Goal: Task Accomplishment & Management: Complete application form

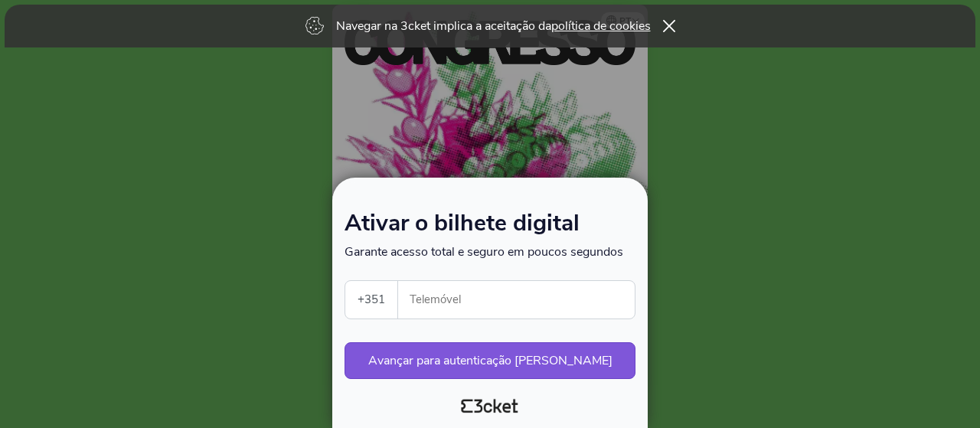
click at [458, 303] on input "Telemóvel" at bounding box center [523, 300] width 224 height 38
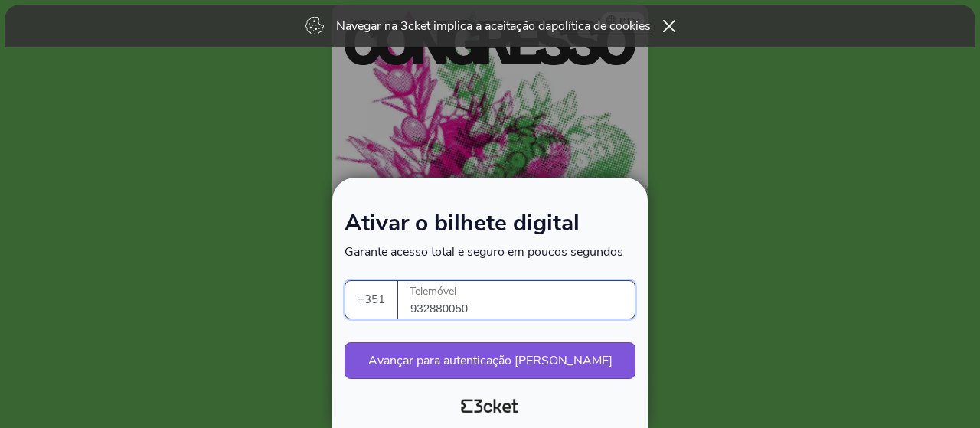
type input "932880050"
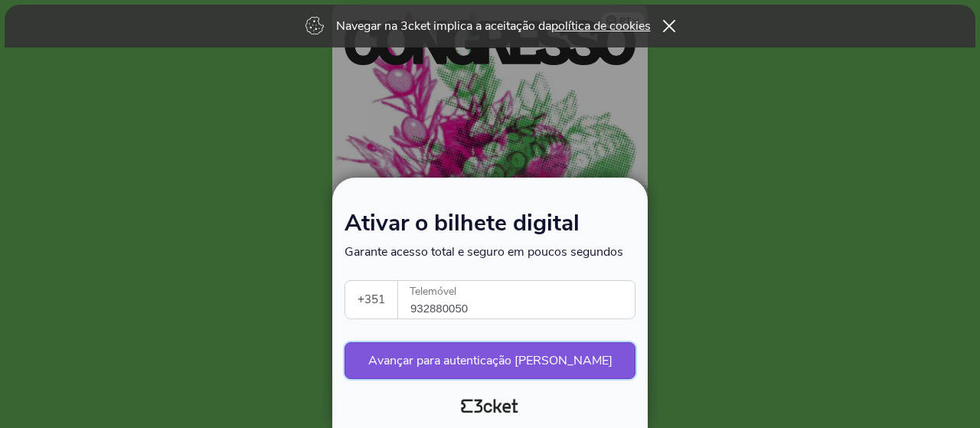
click at [491, 369] on button "Avançar para autenticação segura" at bounding box center [490, 360] width 291 height 37
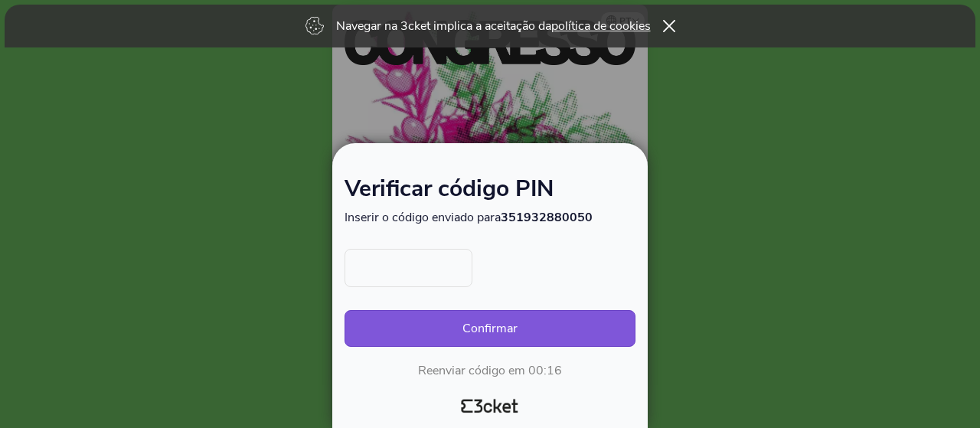
click at [425, 276] on input "text" at bounding box center [409, 268] width 128 height 38
type input "6470"
click at [345, 310] on button "Confirmar" at bounding box center [490, 328] width 291 height 37
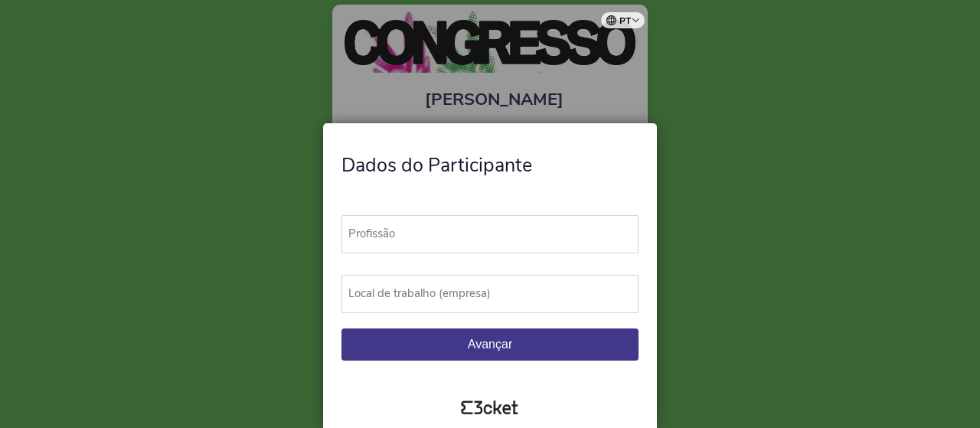
click at [427, 240] on label "Profissão" at bounding box center [497, 234] width 311 height 38
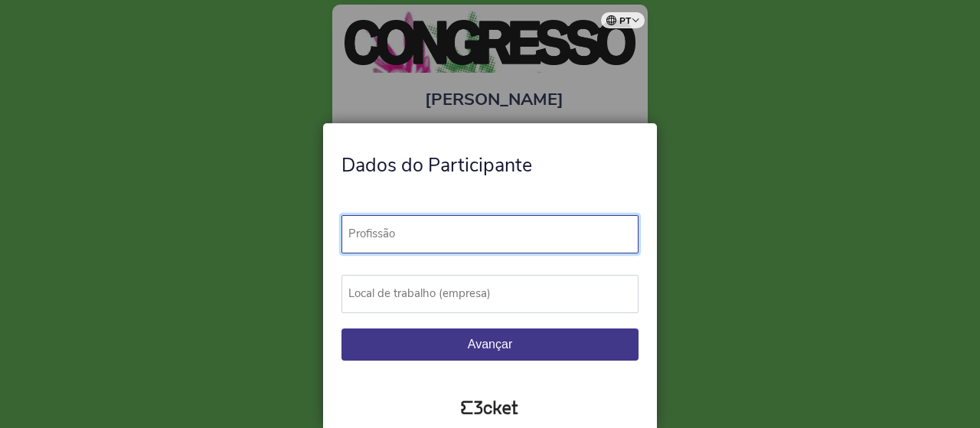
click at [427, 240] on input "Profissão" at bounding box center [490, 234] width 297 height 38
type input "Coordenador Restauração"
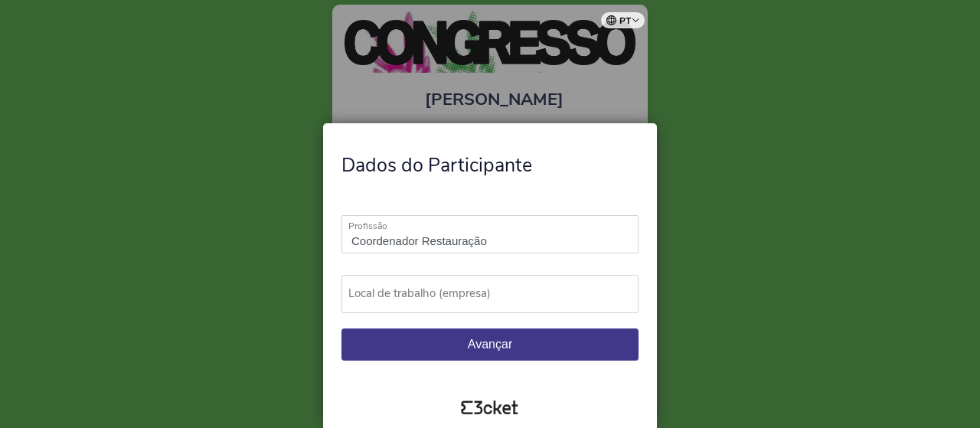
click at [371, 285] on label "Local de trabalho (empresa)" at bounding box center [497, 294] width 311 height 38
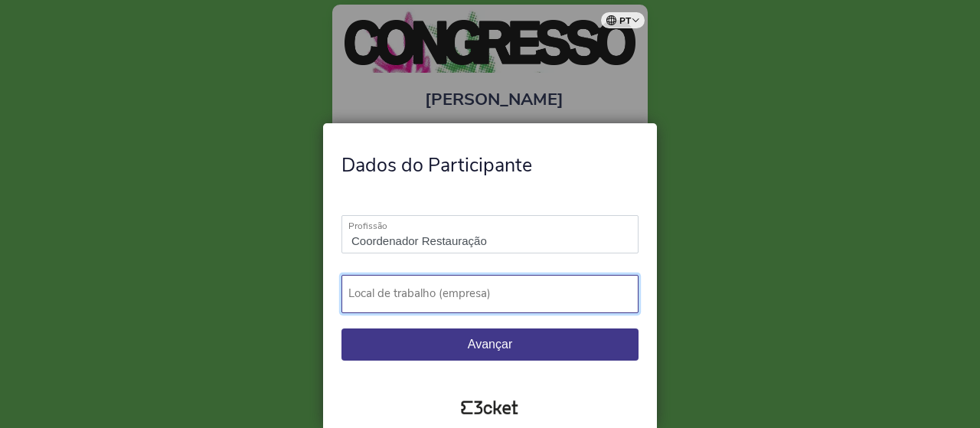
click at [371, 285] on input "Local de trabalho (empresa)" at bounding box center [490, 294] width 297 height 38
type input "Trofa Saúde"
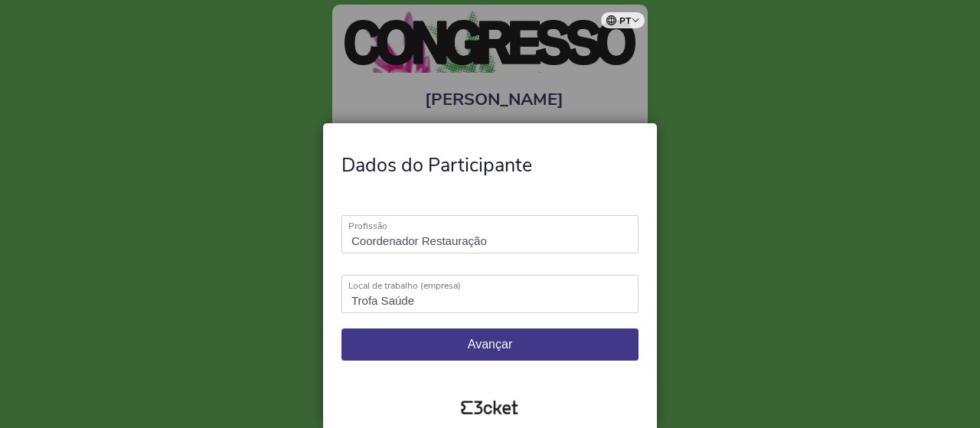
click at [440, 344] on button "Avançar" at bounding box center [490, 345] width 297 height 32
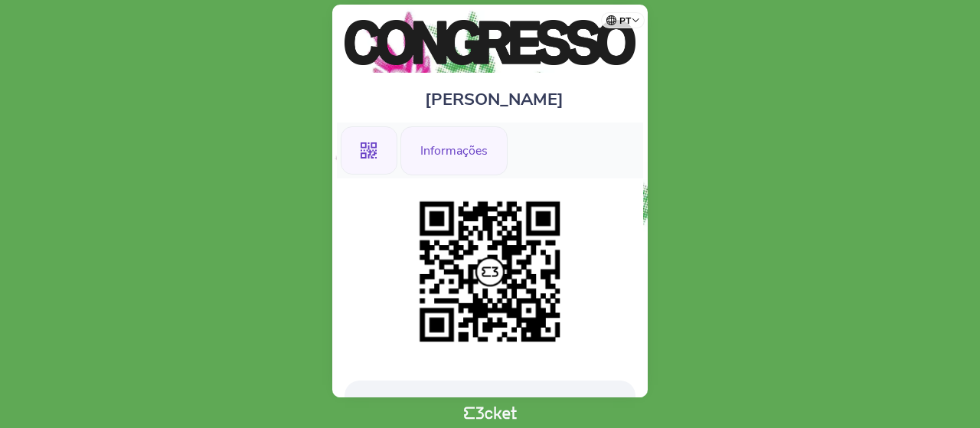
click at [443, 159] on div "Informações" at bounding box center [454, 150] width 107 height 49
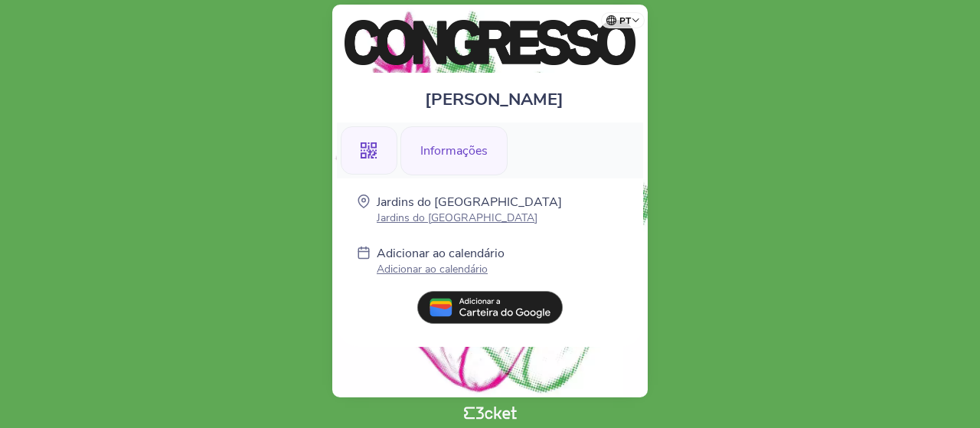
click at [373, 151] on icon at bounding box center [369, 150] width 17 height 17
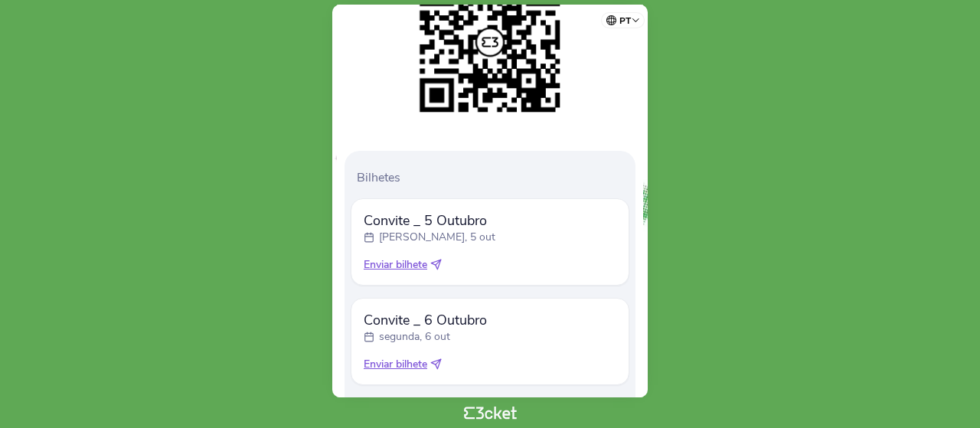
scroll to position [316, 0]
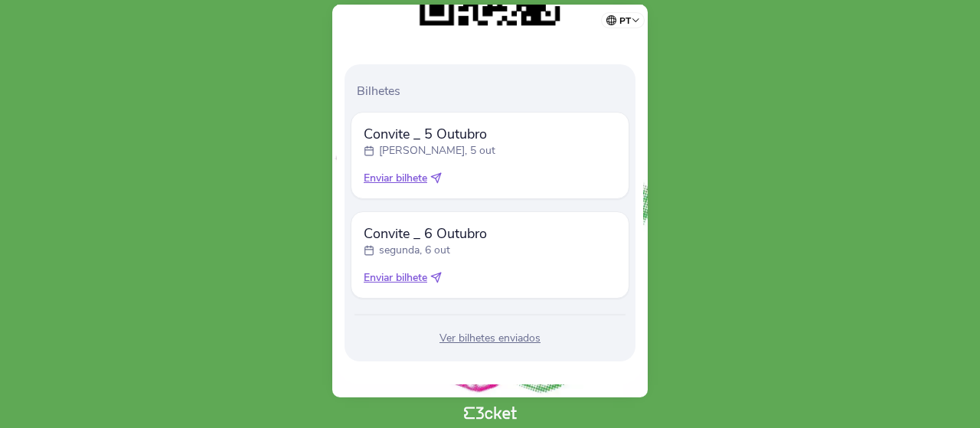
click at [440, 174] on icon at bounding box center [435, 177] width 11 height 11
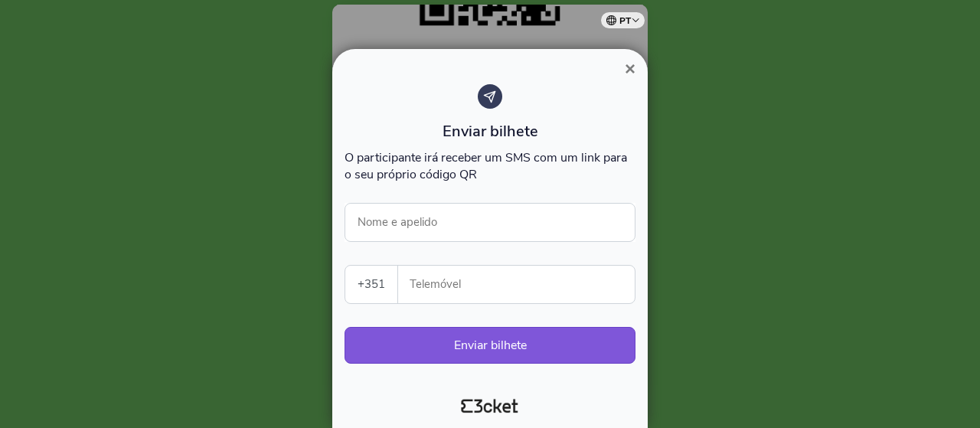
click at [631, 77] on span "×" at bounding box center [630, 68] width 11 height 21
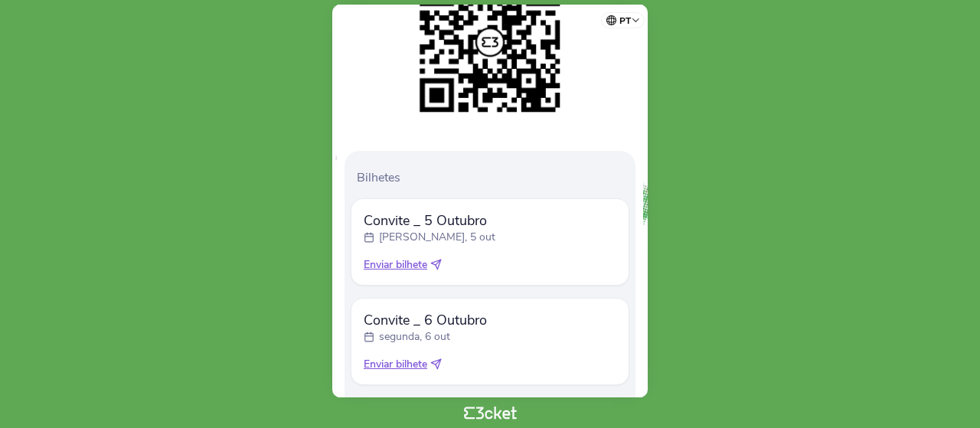
scroll to position [306, 0]
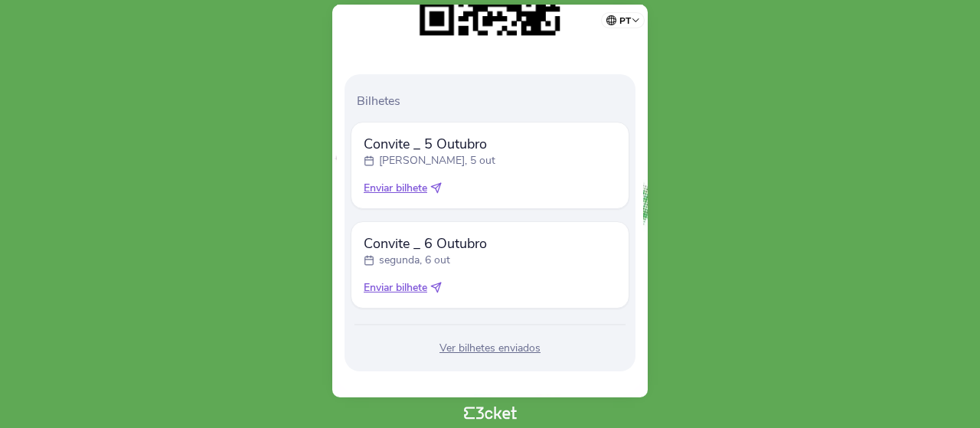
click at [486, 349] on div "Ver bilhetes enviados" at bounding box center [490, 348] width 279 height 15
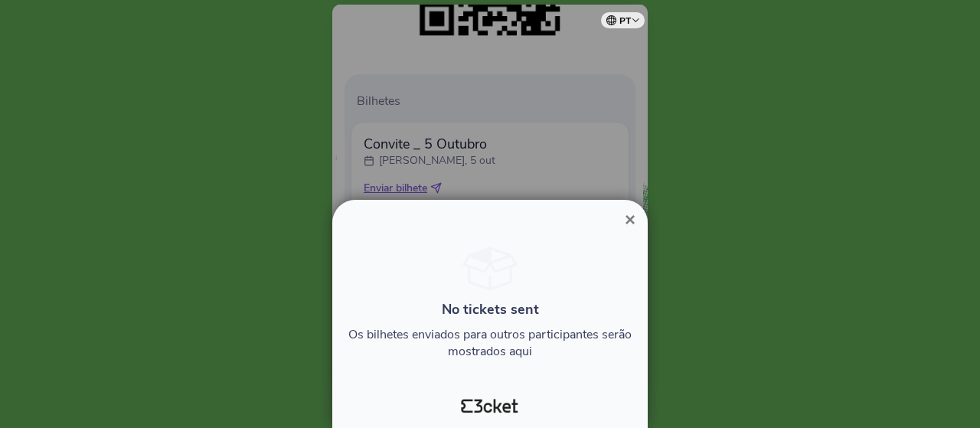
click at [628, 218] on span "×" at bounding box center [630, 219] width 11 height 21
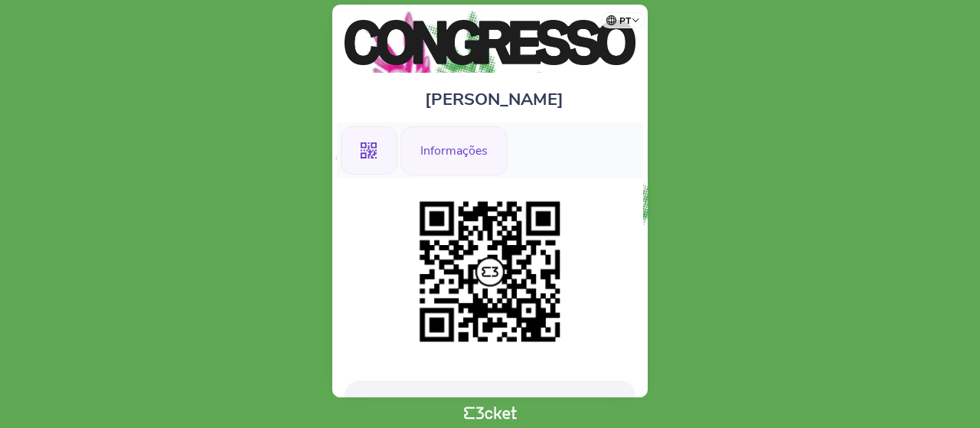
click at [447, 149] on div "Informações" at bounding box center [454, 150] width 107 height 49
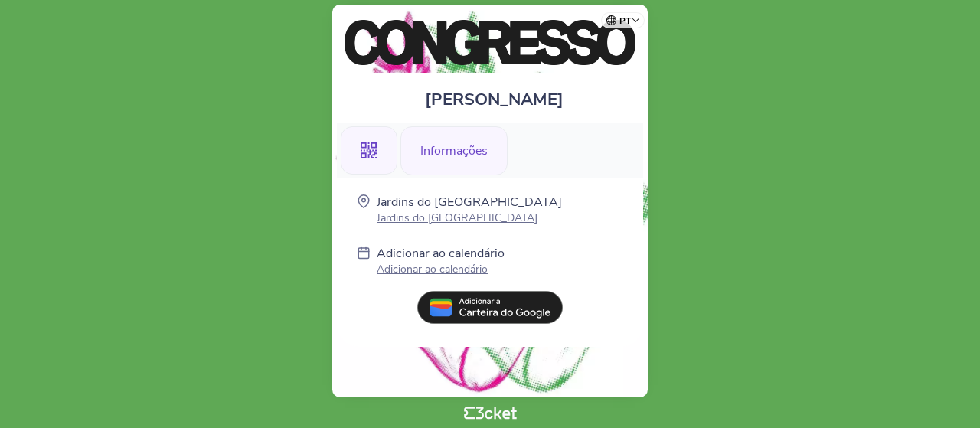
click at [375, 142] on icon at bounding box center [369, 150] width 17 height 17
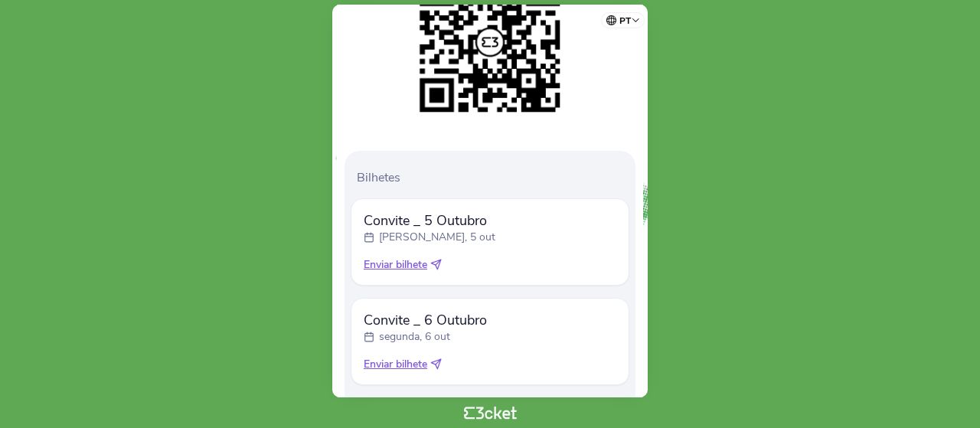
scroll to position [306, 0]
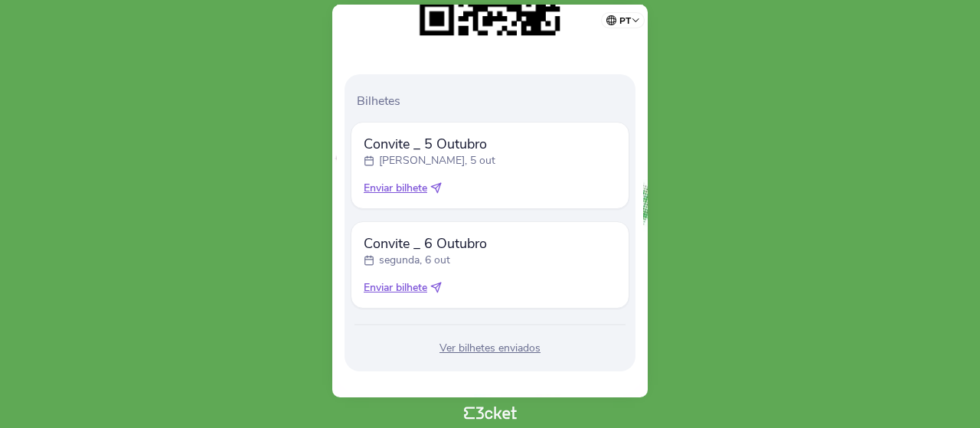
click at [406, 194] on span "Enviar bilhete" at bounding box center [396, 188] width 64 height 15
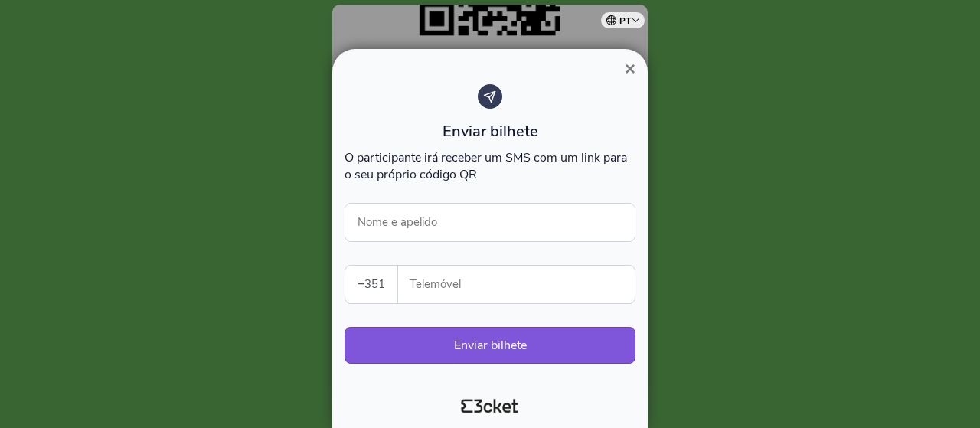
click at [636, 78] on button "×" at bounding box center [630, 69] width 35 height 18
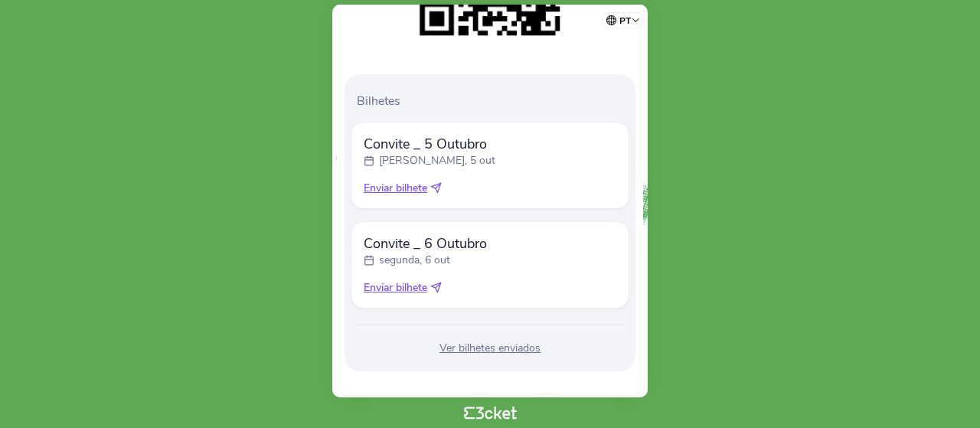
scroll to position [0, 0]
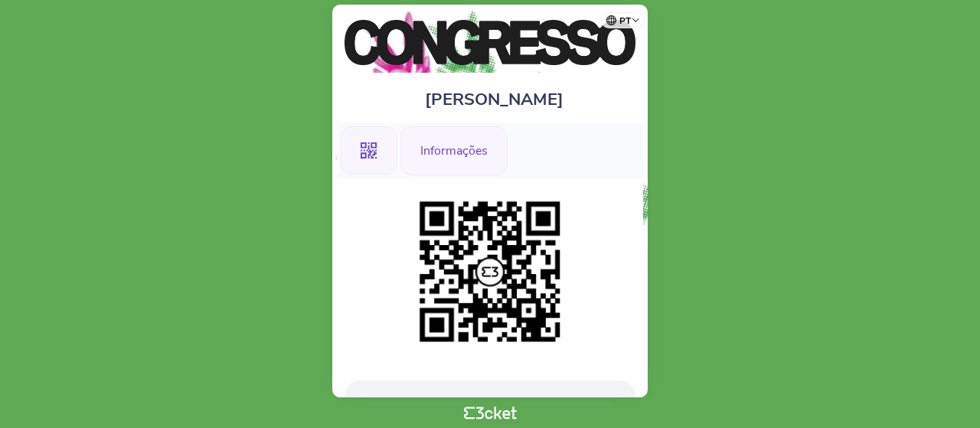
click at [430, 146] on div "Informações" at bounding box center [454, 150] width 107 height 49
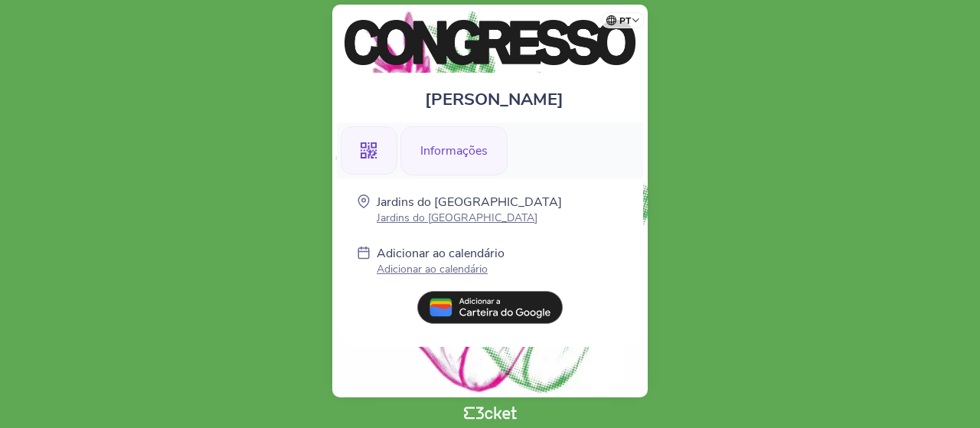
click at [378, 144] on div ".st0{fill-rule:evenodd;clip-rule:evenodd;}" at bounding box center [369, 150] width 57 height 49
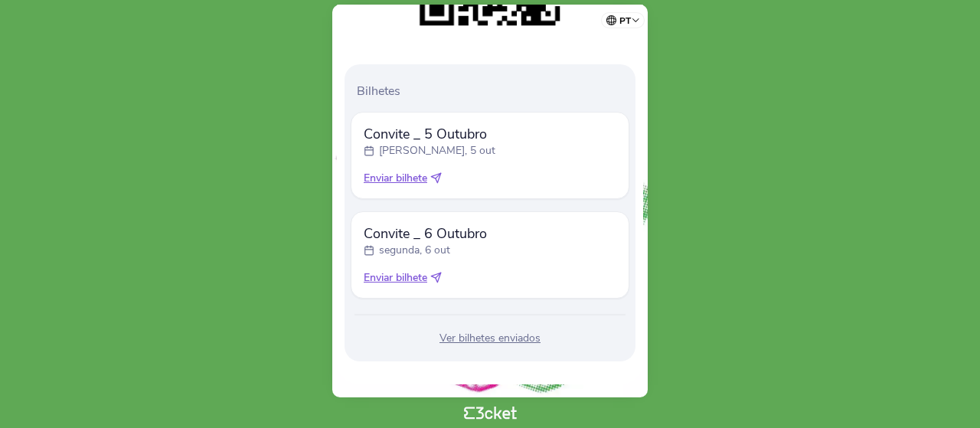
scroll to position [240, 0]
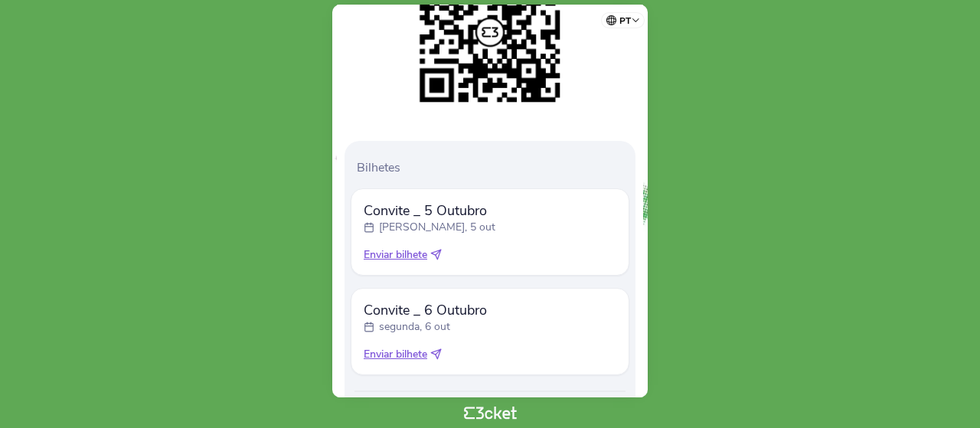
click at [410, 303] on span "Convite _ 6 Outubro" at bounding box center [425, 310] width 123 height 18
click at [404, 253] on span "Enviar bilhete" at bounding box center [396, 254] width 64 height 15
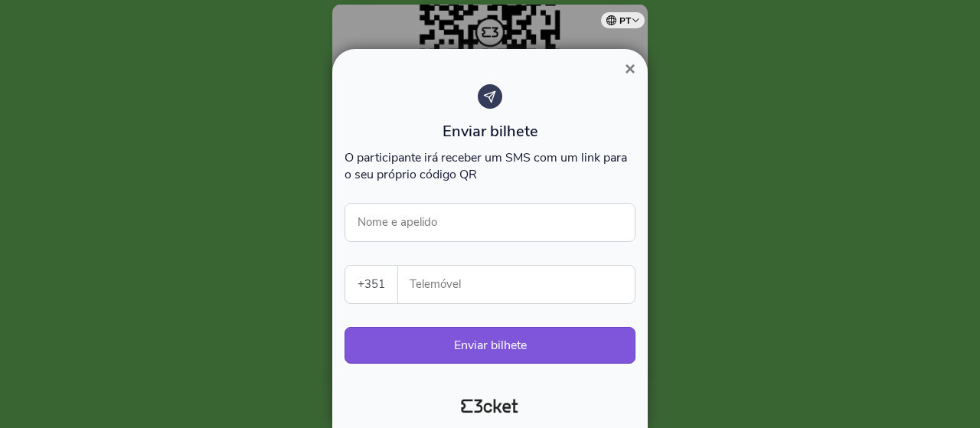
click at [627, 71] on span "×" at bounding box center [630, 68] width 11 height 21
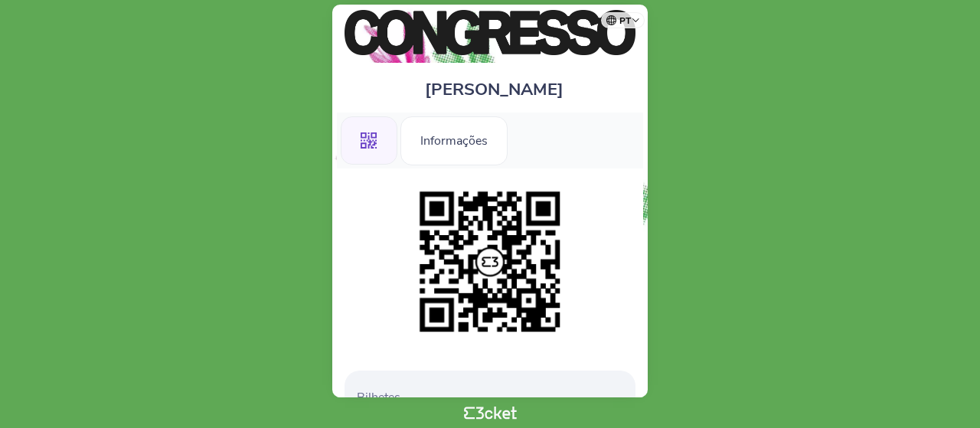
scroll to position [0, 0]
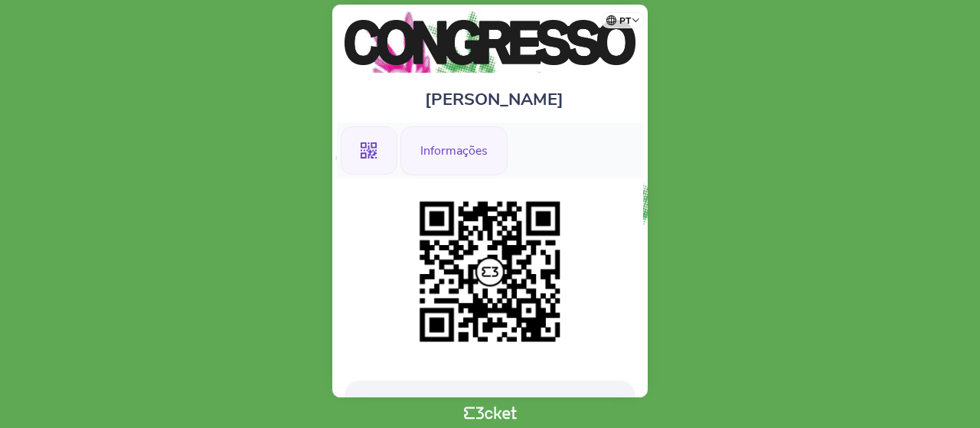
click at [437, 147] on div "Informações" at bounding box center [454, 150] width 107 height 49
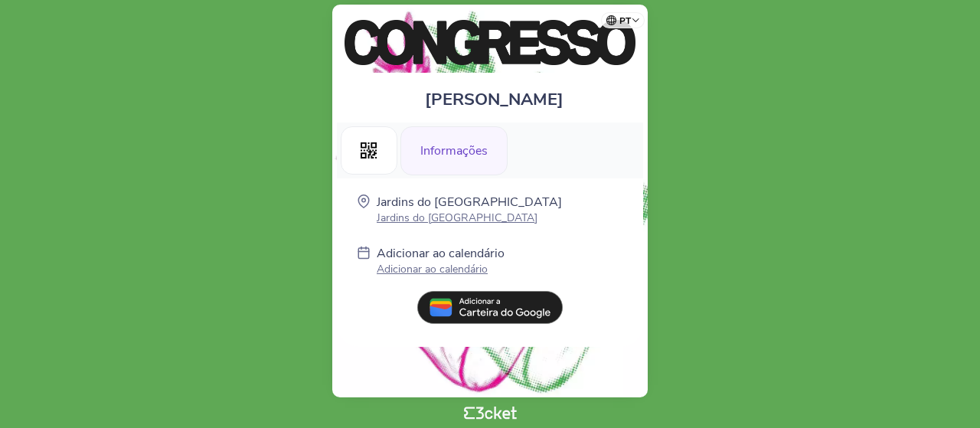
click at [444, 267] on p "Adicionar ao calendário" at bounding box center [441, 269] width 128 height 15
click at [371, 172] on div ".st0{fill-rule:evenodd;clip-rule:evenodd;}" at bounding box center [369, 150] width 57 height 49
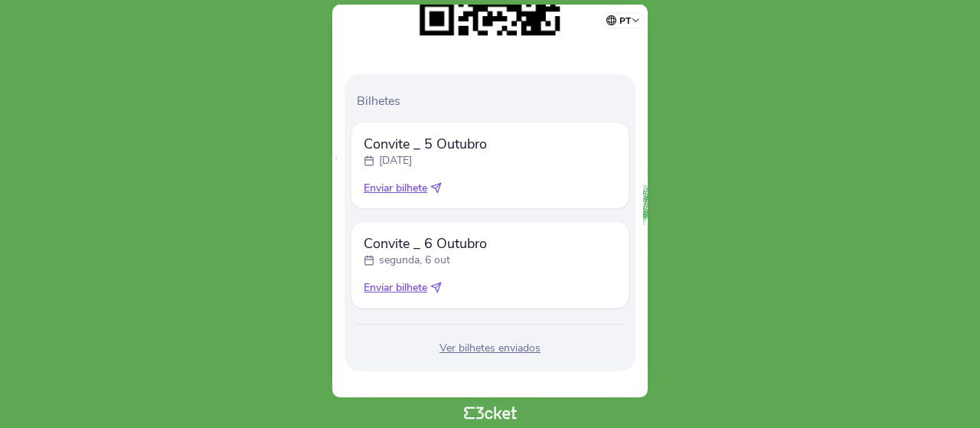
scroll to position [316, 0]
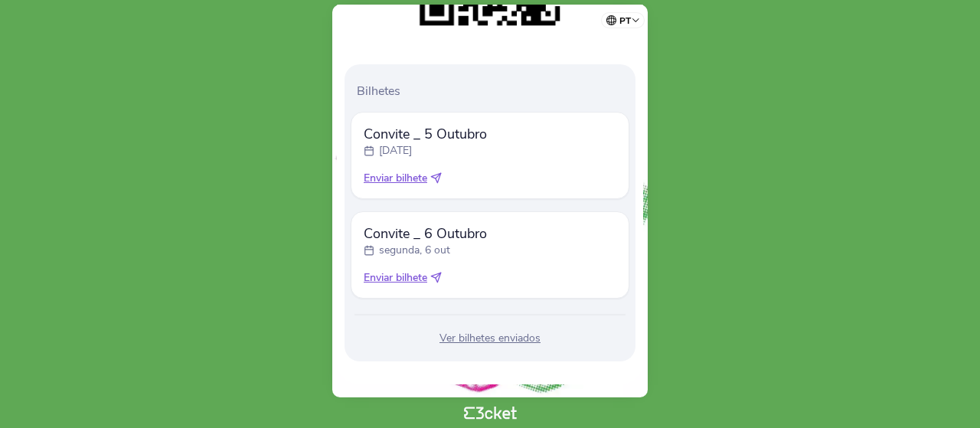
click at [476, 336] on div "Ver bilhetes enviados" at bounding box center [490, 338] width 279 height 15
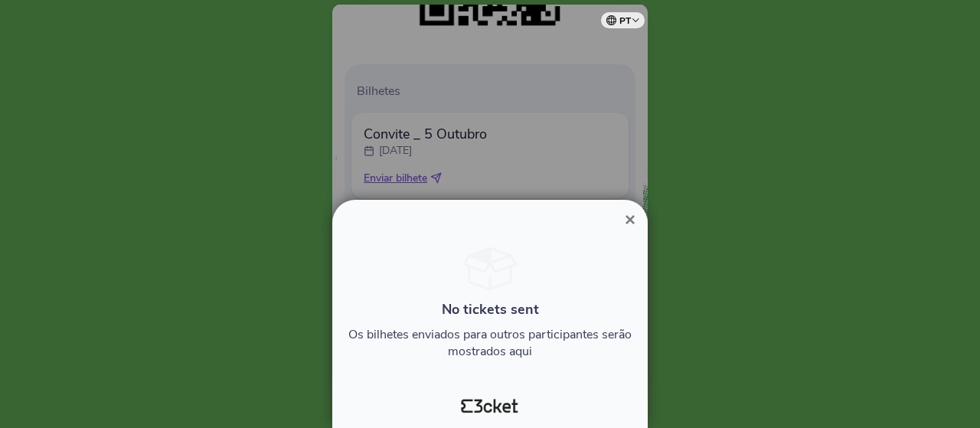
click at [633, 224] on span "×" at bounding box center [630, 219] width 11 height 21
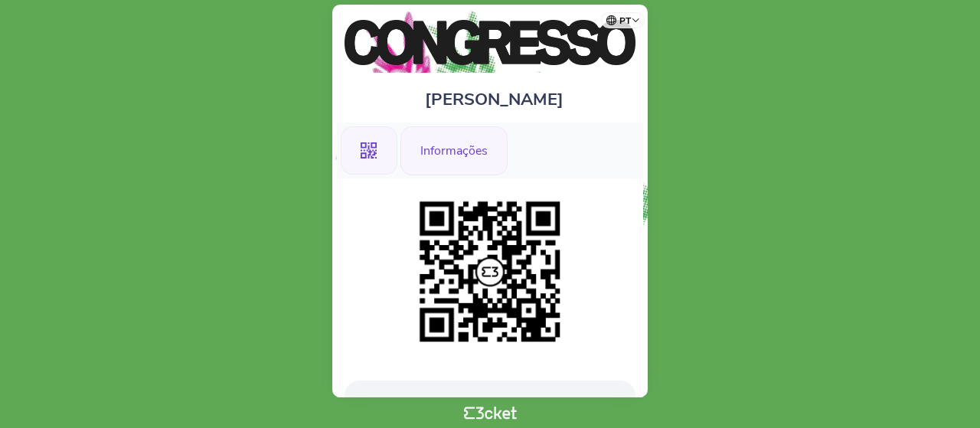
click at [445, 148] on div "Informações" at bounding box center [454, 150] width 107 height 49
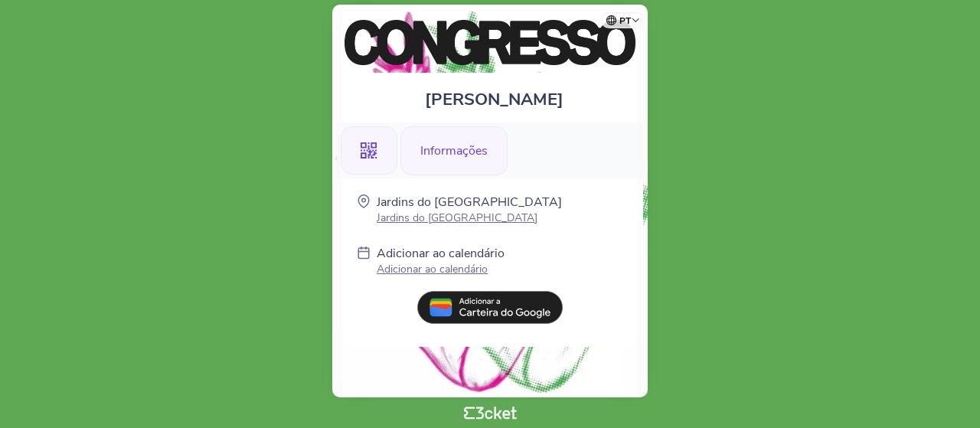
click at [373, 149] on icon at bounding box center [369, 150] width 17 height 17
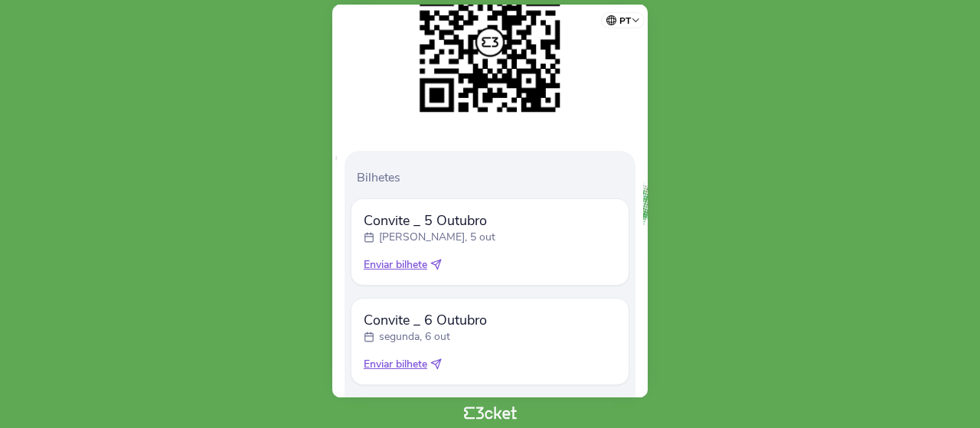
scroll to position [306, 0]
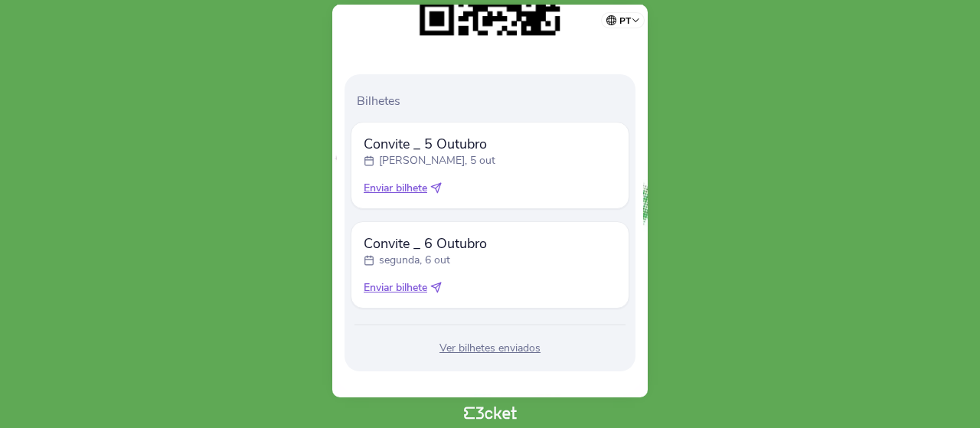
click at [427, 150] on span "Convite _ 5 Outubro" at bounding box center [430, 144] width 132 height 18
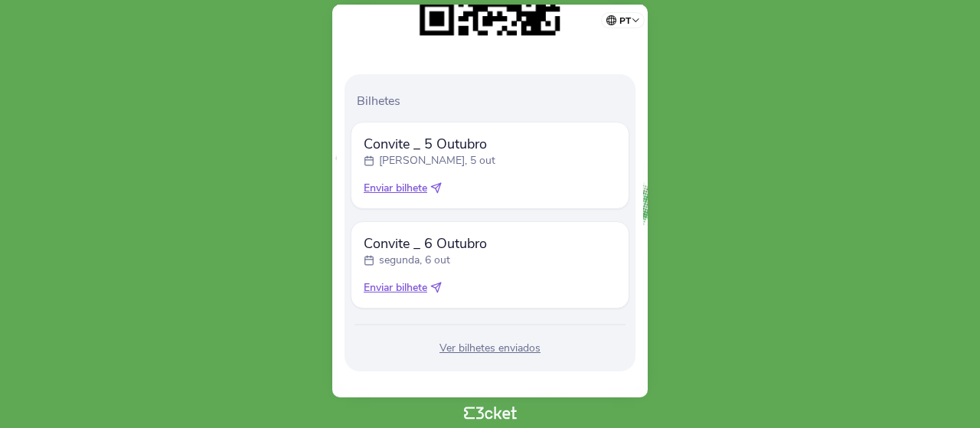
click at [427, 150] on span "Convite _ 5 Outubro" at bounding box center [430, 144] width 132 height 18
click at [257, 300] on body "pt Português (Portugal) English Español Catalan Français Sário Valério .st0{fil…" at bounding box center [490, 214] width 968 height 416
click at [407, 191] on span "Enviar bilhete" at bounding box center [396, 188] width 64 height 15
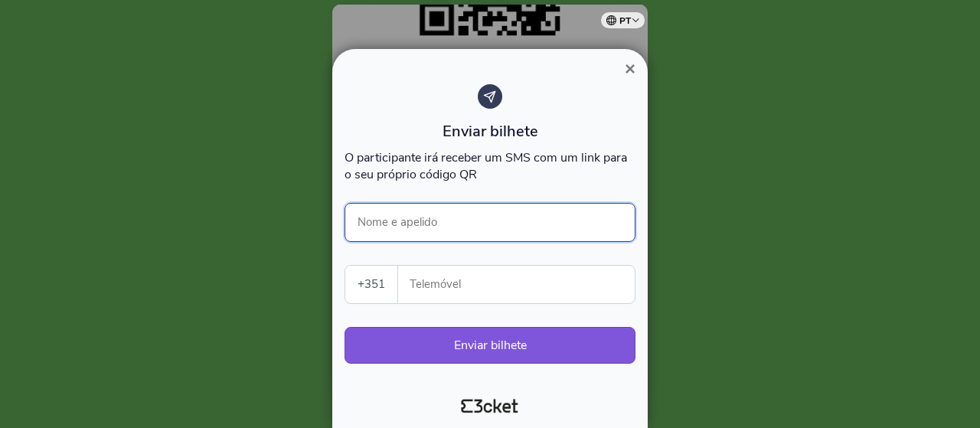
click at [410, 225] on input "Nome e apelido" at bounding box center [490, 222] width 291 height 39
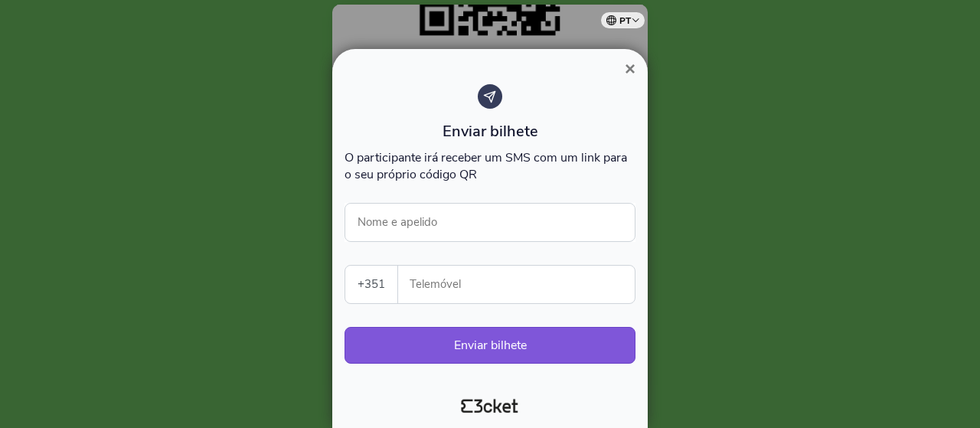
click at [636, 68] on button "×" at bounding box center [630, 69] width 35 height 18
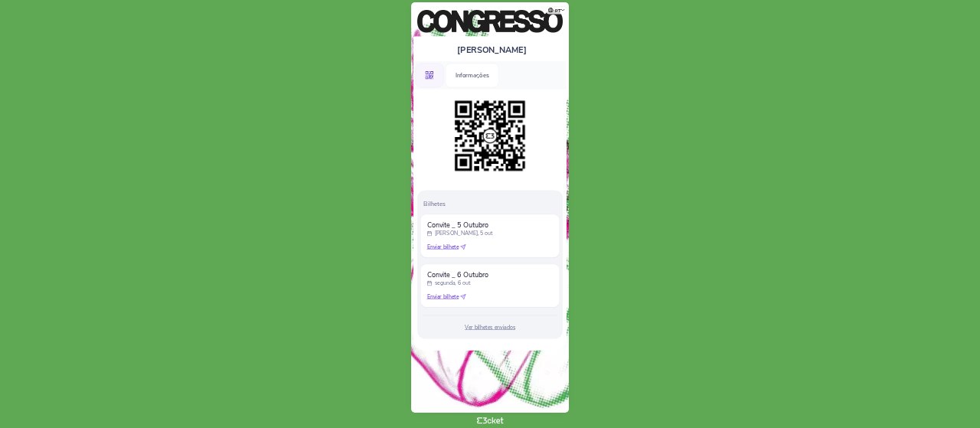
scroll to position [0, 0]
drag, startPoint x: 870, startPoint y: 1, endPoint x: 244, endPoint y: 416, distance: 751.6
click at [244, 416] on body "pt Português (Portugal) English Español Catalan Français Sário Valério .st0{fil…" at bounding box center [980, 428] width 1949 height 844
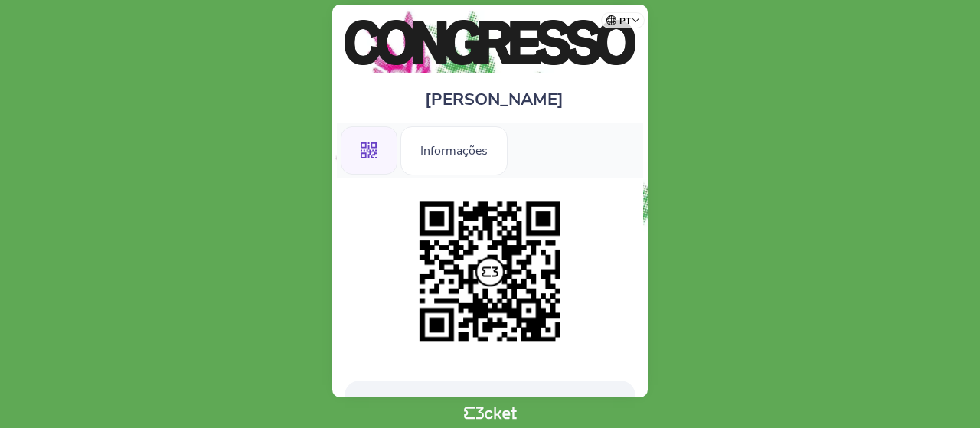
drag, startPoint x: 1471, startPoint y: 3, endPoint x: 70, endPoint y: 231, distance: 1420.0
click at [70, 231] on body "pt Português (Portugal) English Español Catalan Français Sário Valério .st0{fil…" at bounding box center [490, 214] width 968 height 416
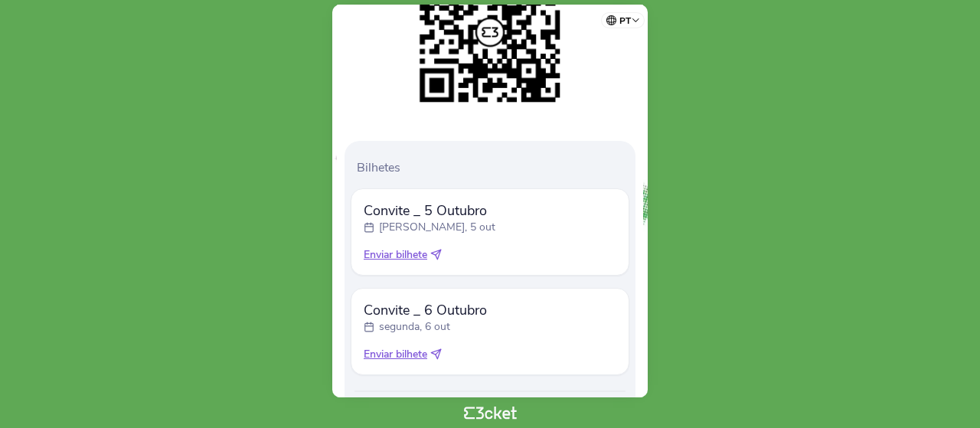
scroll to position [316, 0]
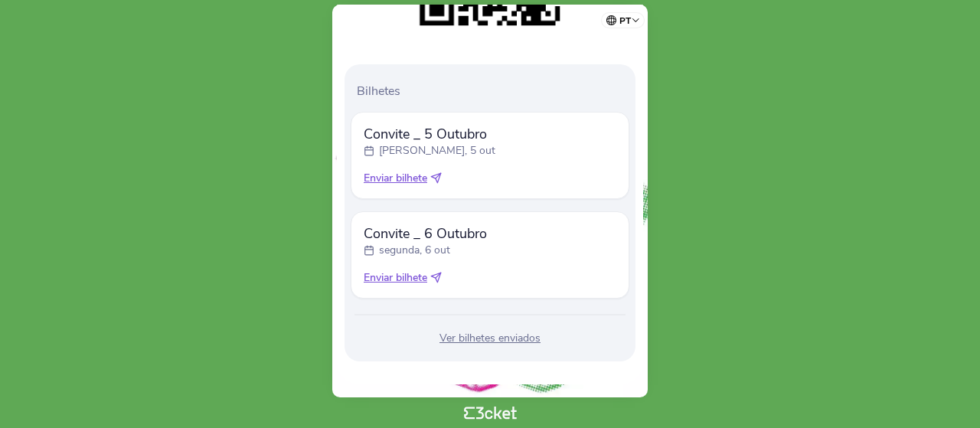
click at [411, 178] on span "Enviar bilhete" at bounding box center [396, 178] width 64 height 15
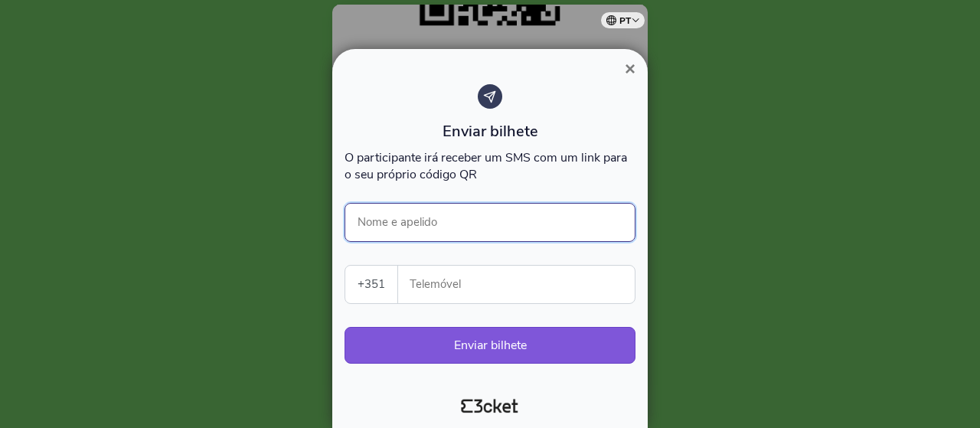
click at [431, 224] on input "Nome e apelido" at bounding box center [490, 222] width 291 height 39
type input "SárioValério"
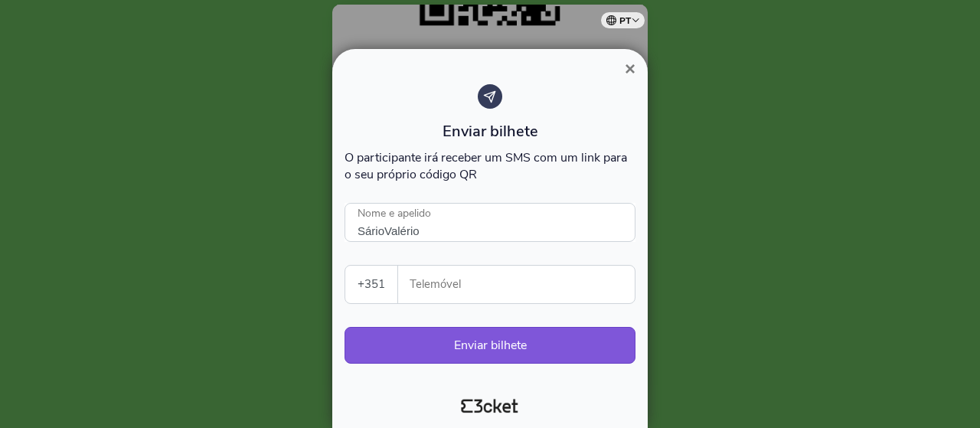
click at [634, 74] on span "×" at bounding box center [630, 68] width 11 height 21
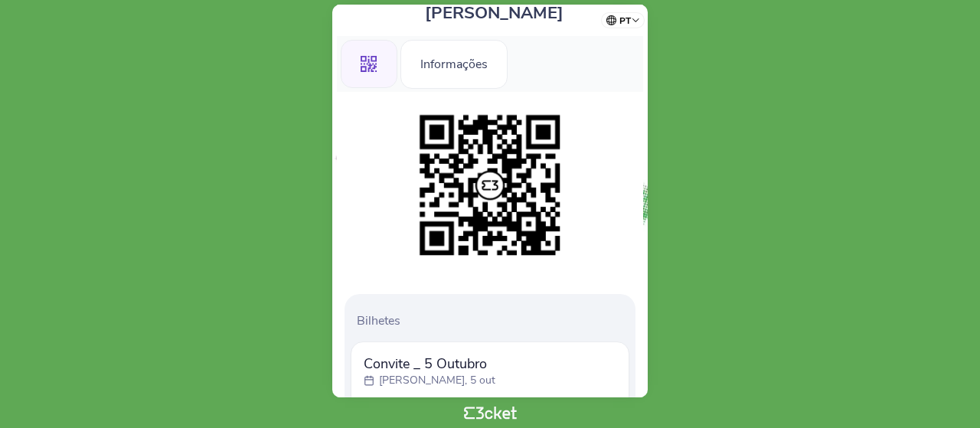
scroll to position [10, 0]
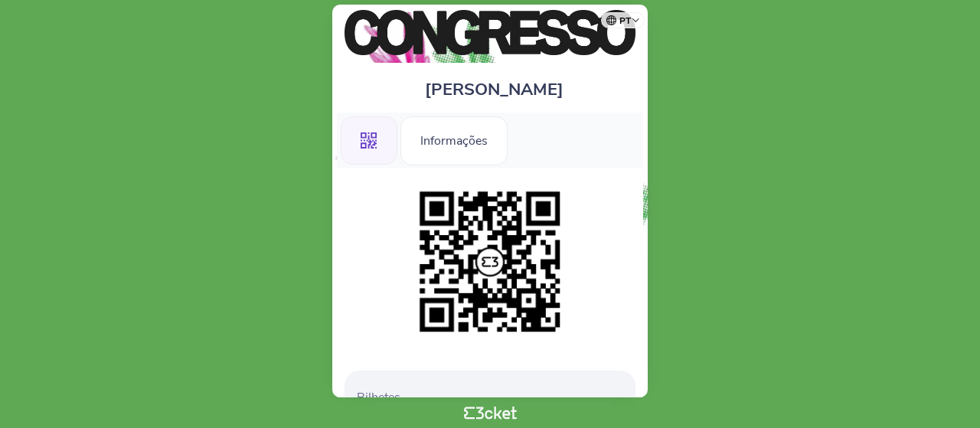
click at [518, 256] on img at bounding box center [490, 262] width 156 height 156
click at [452, 136] on div "Informações" at bounding box center [454, 140] width 107 height 49
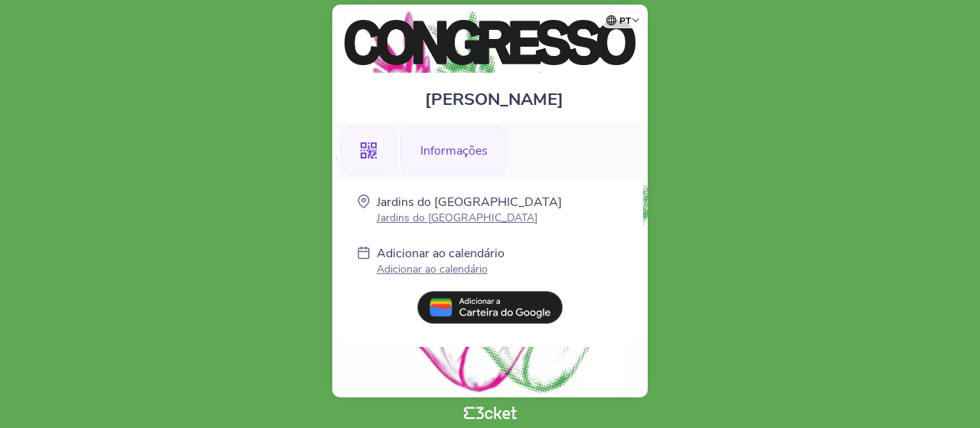
click at [372, 141] on div ".st0{fill-rule:evenodd;clip-rule:evenodd;}" at bounding box center [369, 150] width 57 height 49
